Goal: Task Accomplishment & Management: Manage account settings

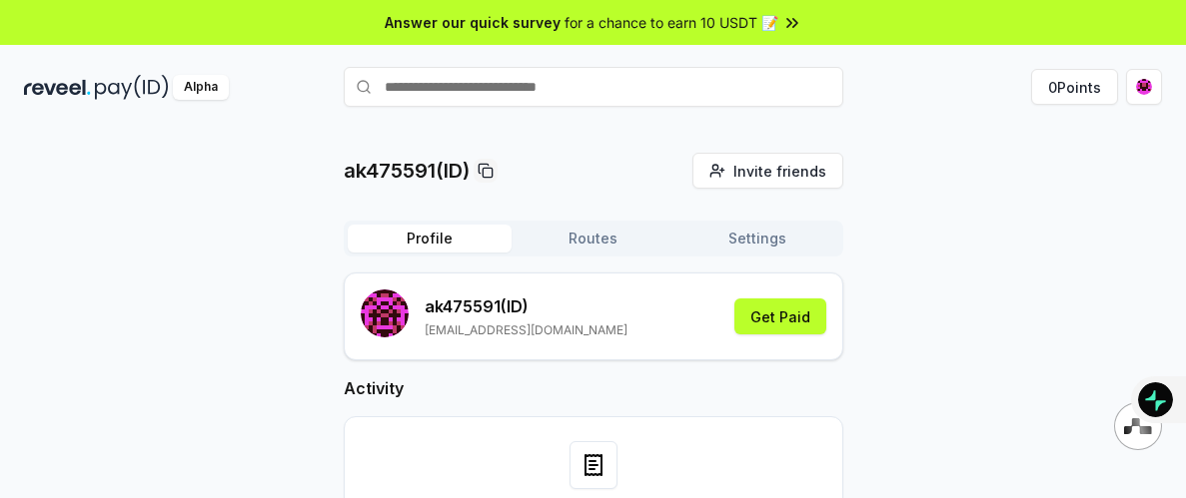
click at [787, 24] on icon at bounding box center [789, 22] width 4 height 8
click at [1083, 87] on button "0 Points" at bounding box center [1074, 87] width 87 height 36
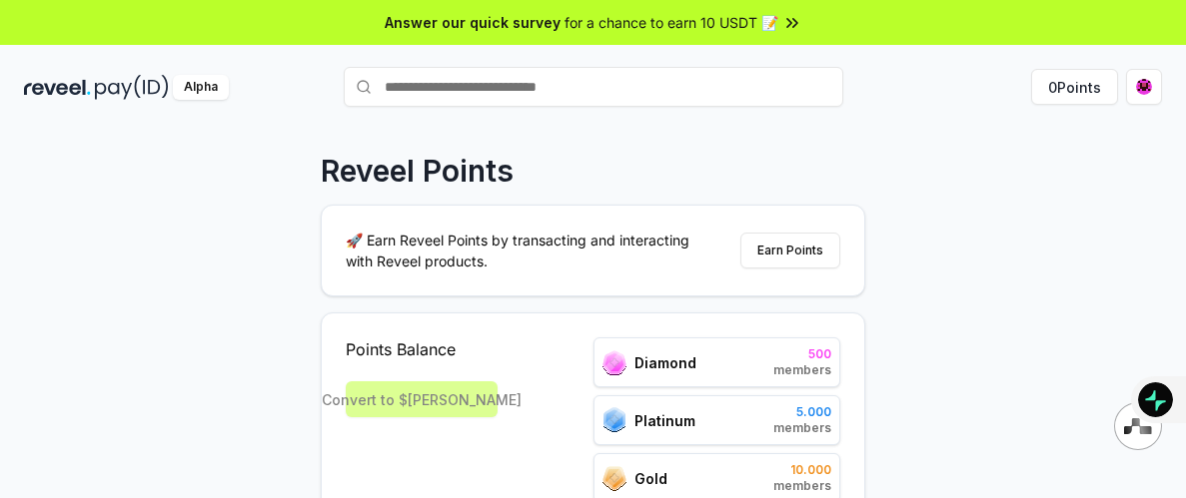
click at [801, 360] on span "500" at bounding box center [802, 355] width 58 height 16
click at [793, 246] on button "Earn Points" at bounding box center [790, 251] width 100 height 36
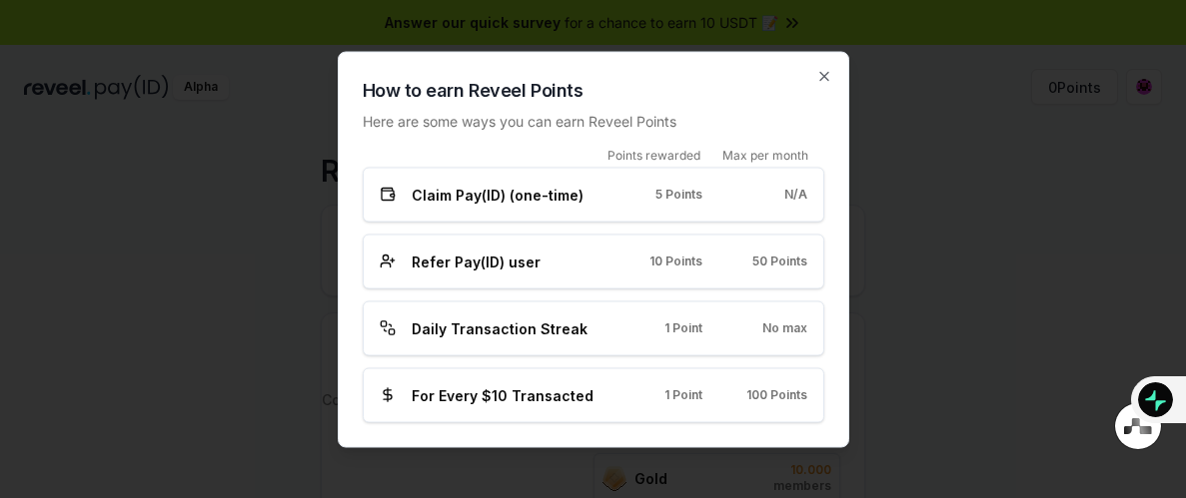
click at [476, 201] on span "Claim Pay(ID) (one-time)" at bounding box center [498, 194] width 172 height 21
click at [416, 192] on span "Claim Pay(ID) (one-time)" at bounding box center [498, 194] width 172 height 21
click at [387, 196] on icon at bounding box center [388, 195] width 16 height 16
click at [519, 194] on span "Claim Pay(ID) (one-time)" at bounding box center [498, 194] width 172 height 21
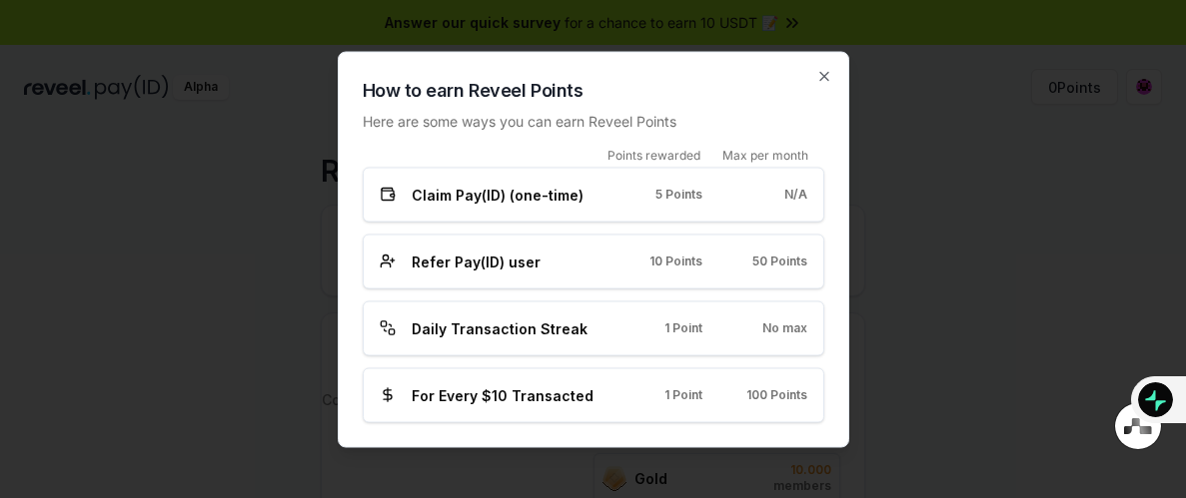
click at [519, 194] on span "Claim Pay(ID) (one-time)" at bounding box center [498, 194] width 172 height 21
click at [595, 211] on div "Claim Pay(ID) (one-time) 5 Points N/A" at bounding box center [594, 194] width 462 height 55
click at [536, 394] on span "For Every $10 Transacted" at bounding box center [503, 395] width 182 height 21
click at [824, 76] on icon "button" at bounding box center [824, 76] width 8 height 8
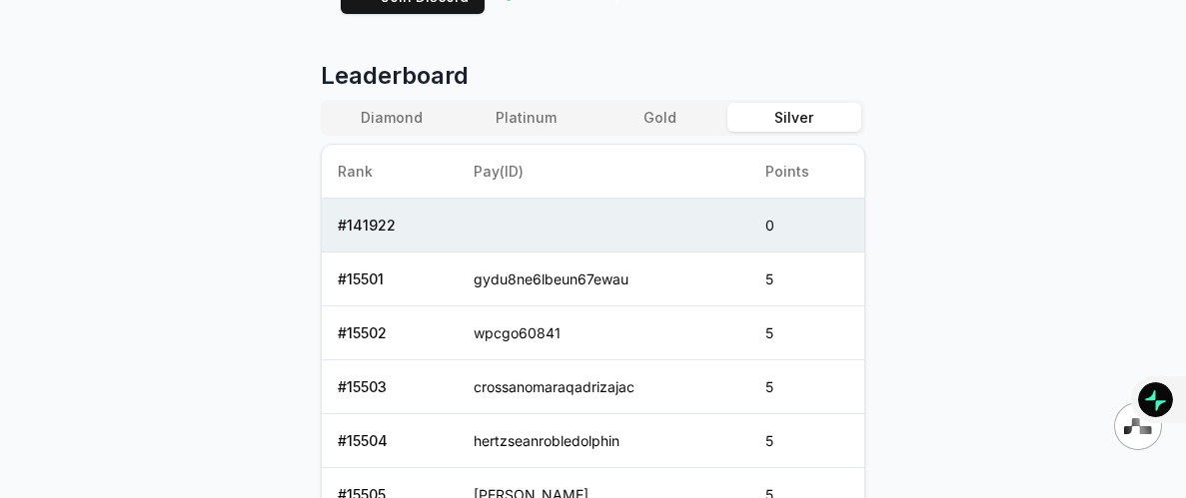
scroll to position [788, 0]
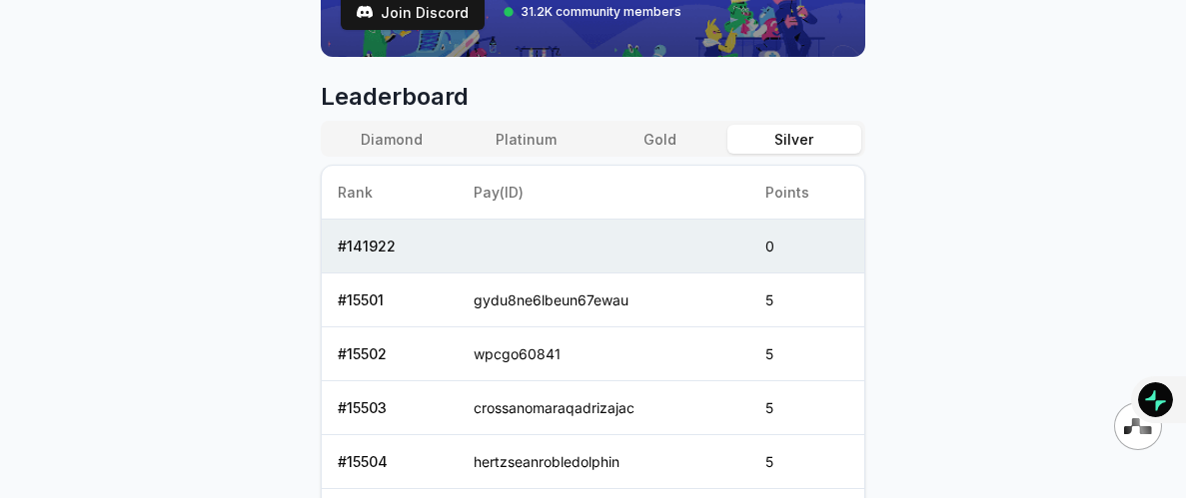
click at [810, 141] on button "Silver" at bounding box center [794, 139] width 134 height 29
click at [666, 136] on button "Gold" at bounding box center [660, 139] width 134 height 29
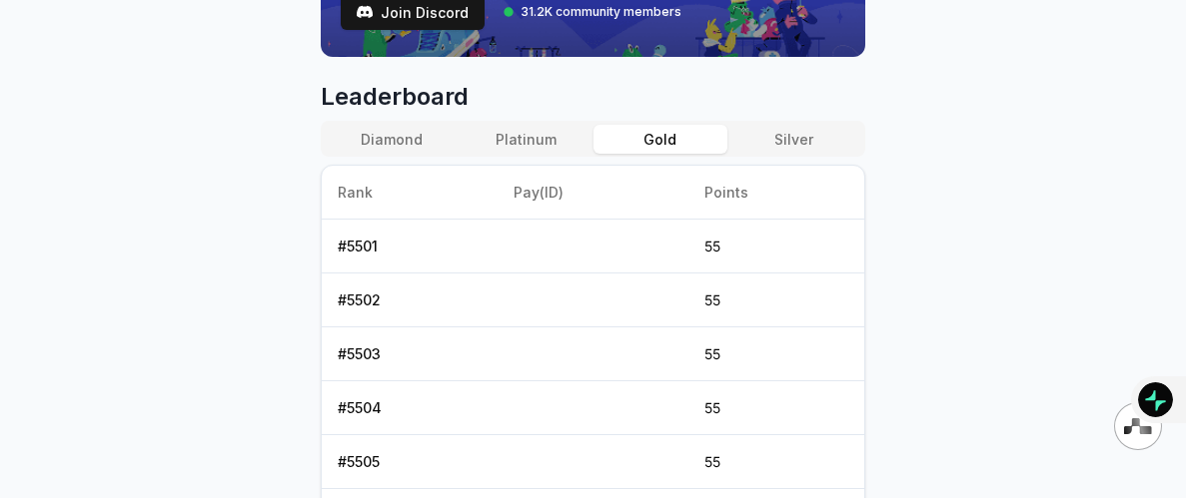
click at [513, 132] on button "Platinum" at bounding box center [526, 139] width 134 height 29
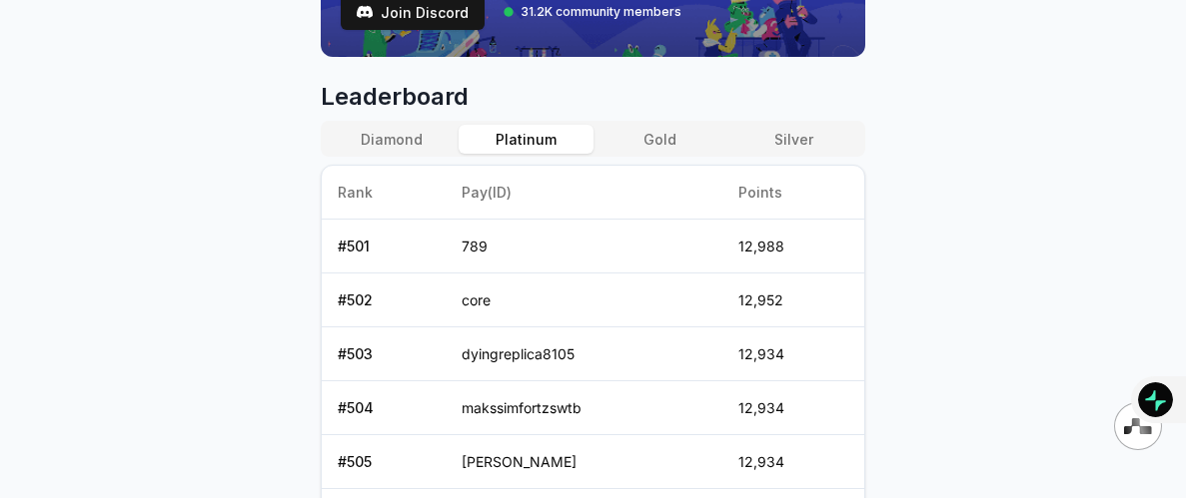
click at [422, 140] on button "Diamond" at bounding box center [392, 139] width 134 height 29
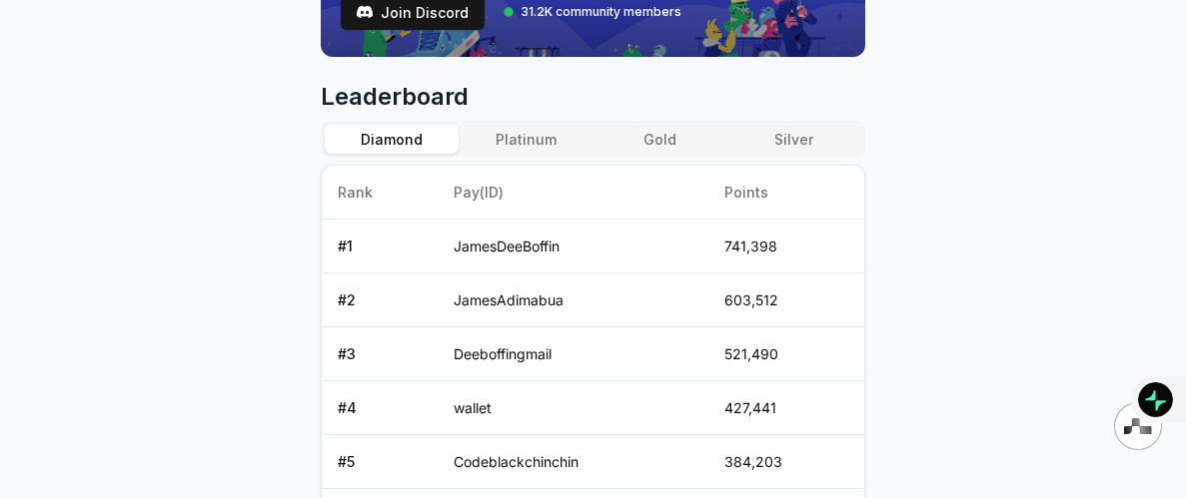
click at [545, 135] on button "Platinum" at bounding box center [526, 139] width 134 height 29
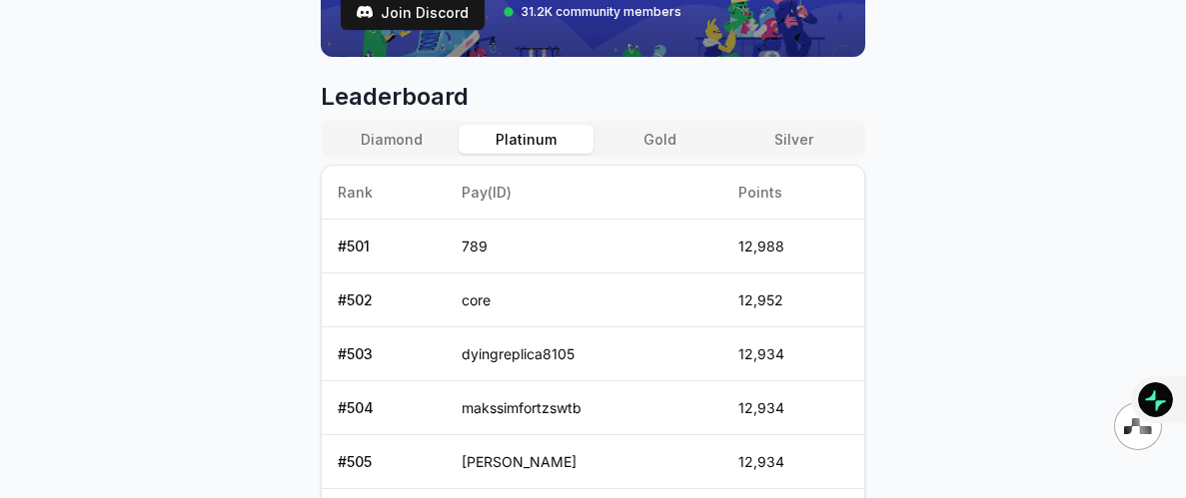
click at [782, 133] on button "Silver" at bounding box center [794, 139] width 134 height 29
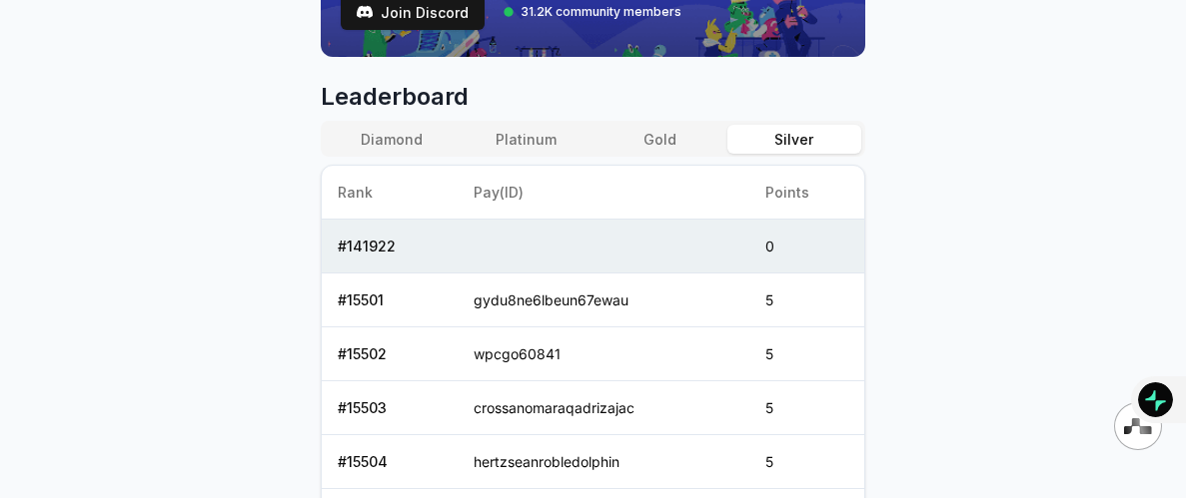
click at [659, 139] on button "Gold" at bounding box center [660, 139] width 134 height 29
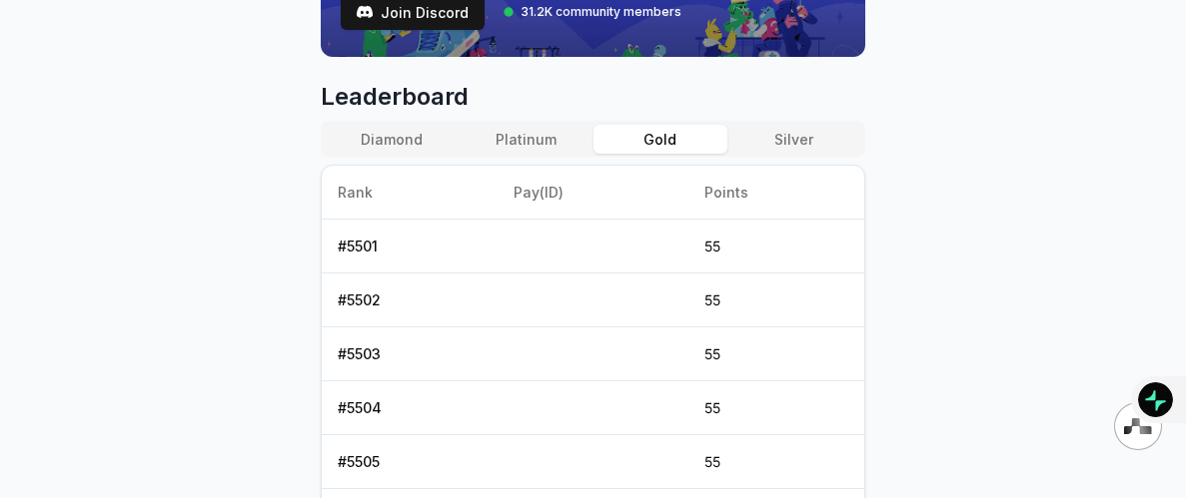
click at [793, 135] on button "Silver" at bounding box center [794, 139] width 134 height 29
